Goal: Information Seeking & Learning: Learn about a topic

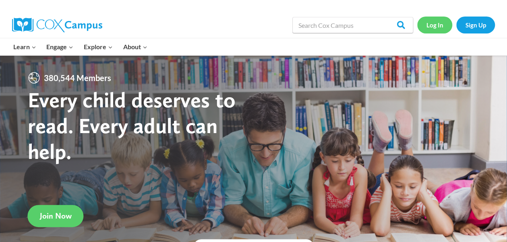
click at [438, 22] on link "Log In" at bounding box center [434, 25] width 35 height 17
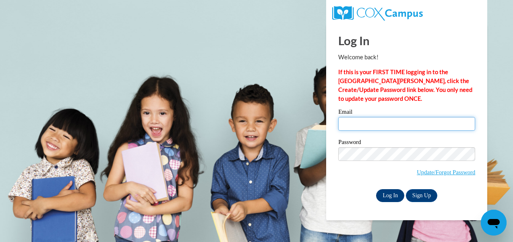
type input "beckford.cassandra.l@muscogee.k12.ga.us"
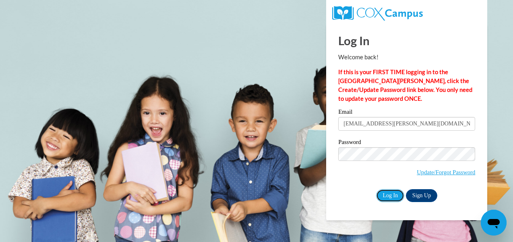
drag, startPoint x: 394, startPoint y: 195, endPoint x: 395, endPoint y: 184, distance: 10.9
click at [395, 189] on input "Log In" at bounding box center [390, 195] width 28 height 13
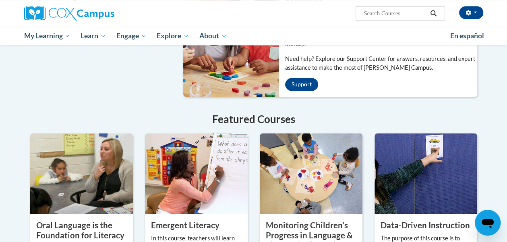
scroll to position [564, 0]
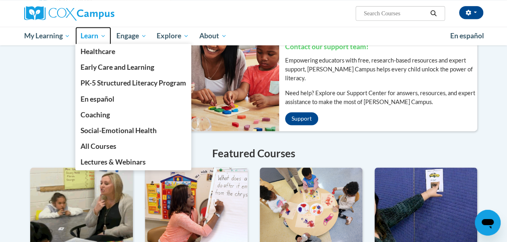
click at [99, 37] on span "Learn" at bounding box center [93, 36] width 25 height 10
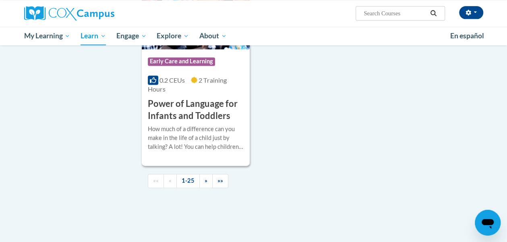
scroll to position [2053, 0]
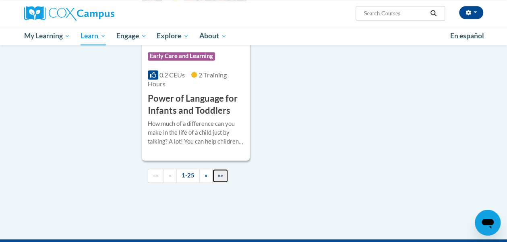
click at [219, 172] on span "»»" at bounding box center [220, 175] width 6 height 7
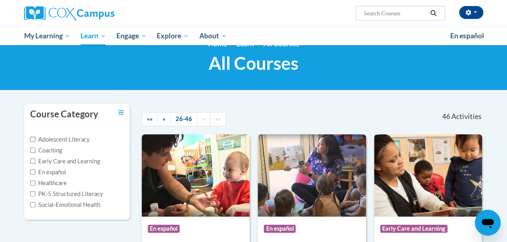
scroll to position [17, 0]
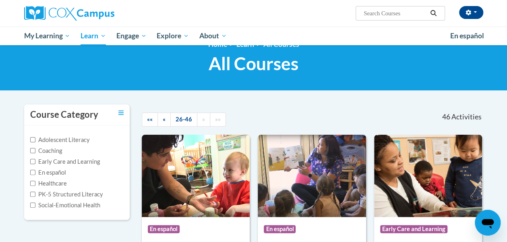
click at [35, 151] on label "Coaching" at bounding box center [46, 150] width 32 height 9
click at [35, 151] on input "Coaching" at bounding box center [32, 150] width 5 height 5
checkbox input "true"
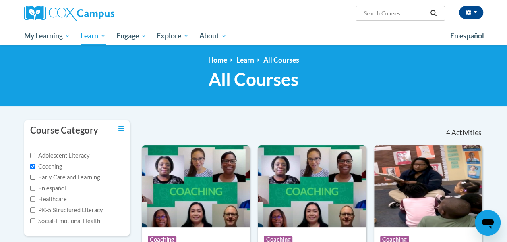
scroll to position [0, 0]
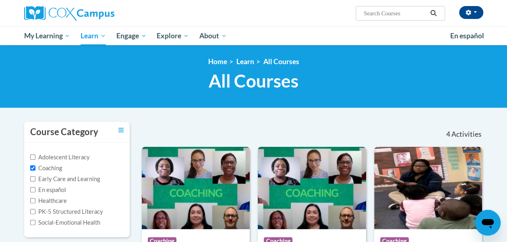
click at [38, 211] on label "PK-5 Structured Literacy" at bounding box center [66, 211] width 73 height 9
click at [35, 211] on input "PK-5 Structured Literacy" at bounding box center [32, 211] width 5 height 5
checkbox input "true"
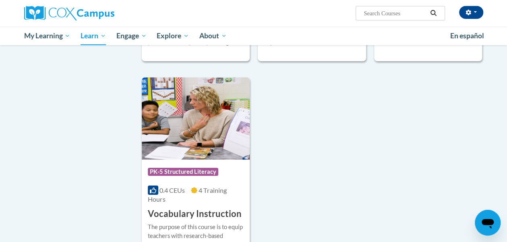
scroll to position [1190, 0]
